Goal: Task Accomplishment & Management: Complete application form

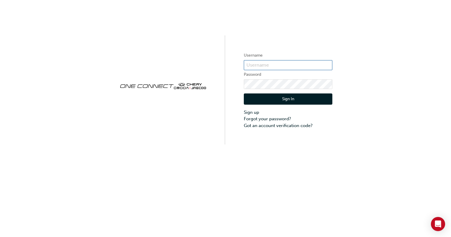
type input "JQ865"
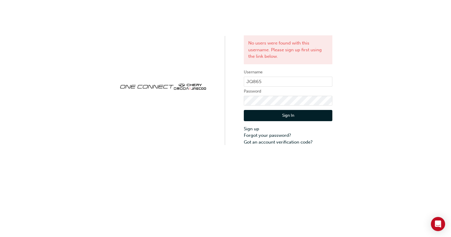
click at [273, 112] on button "Sign In" at bounding box center [288, 115] width 89 height 11
click at [298, 176] on div "No users were found with this username. Please sign up first using the link bel…" at bounding box center [225, 118] width 451 height 237
click at [255, 129] on link "Sign up" at bounding box center [288, 129] width 89 height 7
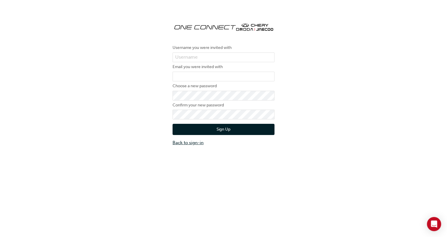
click at [193, 144] on link "Back to sign-in" at bounding box center [223, 143] width 102 height 7
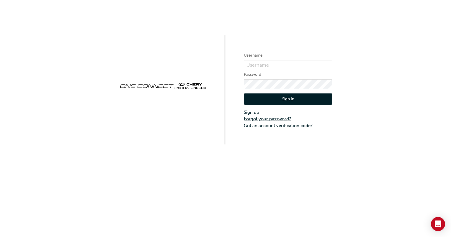
click at [277, 120] on link "Forgot your password?" at bounding box center [288, 119] width 89 height 7
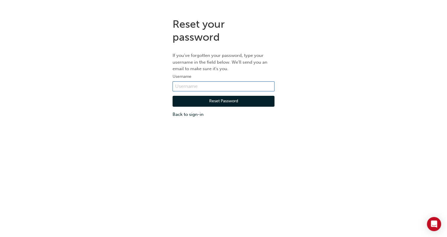
click at [203, 83] on input "text" at bounding box center [223, 87] width 102 height 10
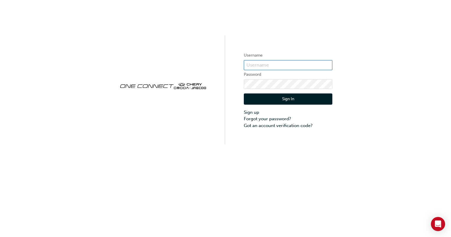
click at [264, 65] on input "text" at bounding box center [288, 65] width 89 height 10
type input "JQ865"
click at [285, 100] on button "Sign In" at bounding box center [288, 99] width 89 height 11
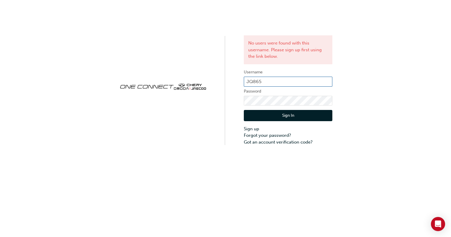
drag, startPoint x: 279, startPoint y: 81, endPoint x: 208, endPoint y: 89, distance: 71.9
click at [208, 89] on div "No users were found with this username. Please sign up first using the link bel…" at bounding box center [225, 73] width 451 height 146
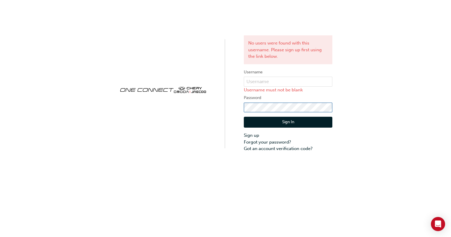
click at [217, 106] on div "No users were found with this username. Please sign up first using the link bel…" at bounding box center [225, 76] width 451 height 152
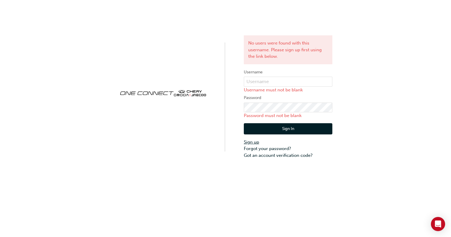
click at [256, 142] on link "Sign up" at bounding box center [288, 142] width 89 height 7
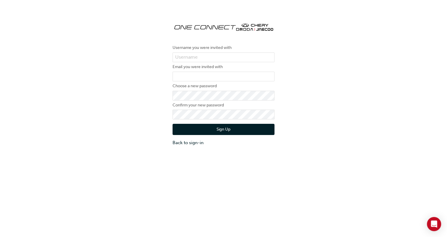
drag, startPoint x: 180, startPoint y: 143, endPoint x: 371, endPoint y: 175, distance: 194.0
click at [371, 175] on div "Username you were invited with Email you were invited with Choose a new passwor…" at bounding box center [223, 131] width 447 height 237
